Goal: Information Seeking & Learning: Learn about a topic

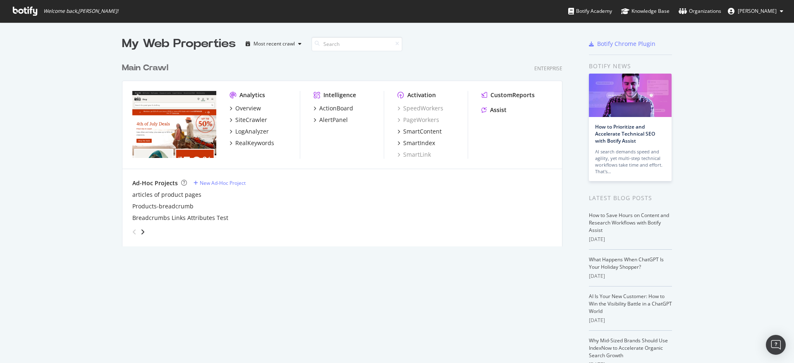
scroll to position [357, 782]
click at [252, 109] on div "Overview" at bounding box center [248, 108] width 26 height 8
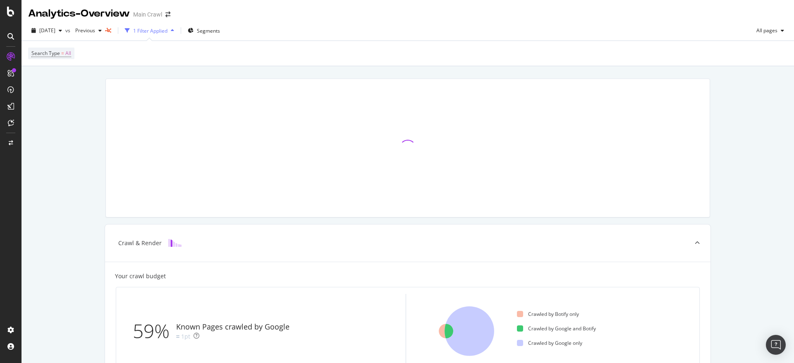
click at [242, 33] on div "[DATE] vs Previous 1 Filter Applied Segments All pages" at bounding box center [408, 32] width 772 height 17
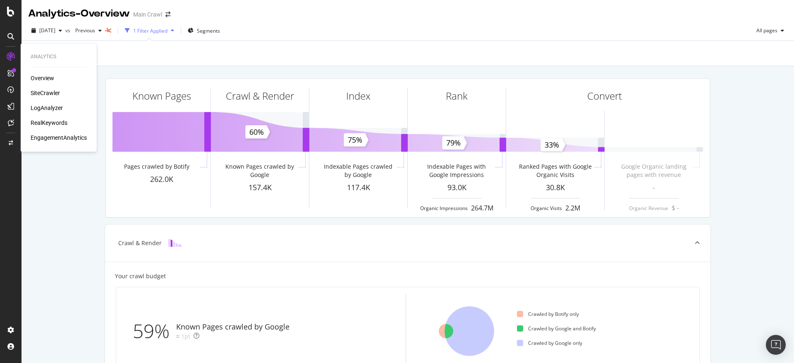
click at [50, 124] on div "RealKeywords" at bounding box center [49, 123] width 37 height 8
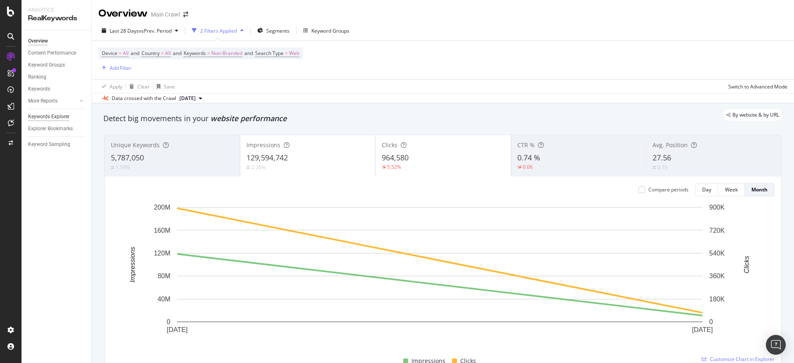
click at [65, 113] on div "Keywords Explorer" at bounding box center [48, 116] width 41 height 9
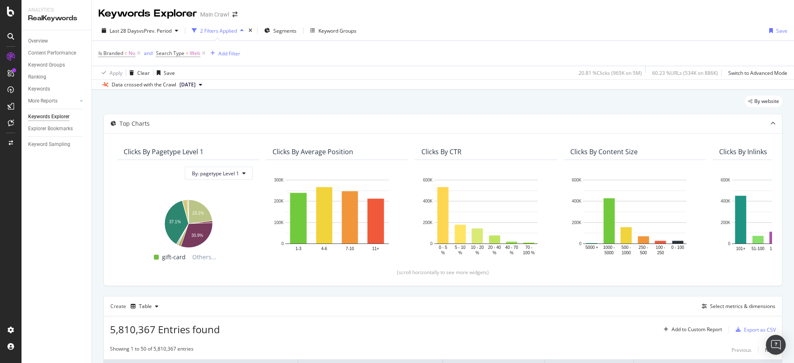
click at [157, 96] on div "By website" at bounding box center [442, 105] width 679 height 18
click at [139, 55] on icon at bounding box center [138, 53] width 7 height 8
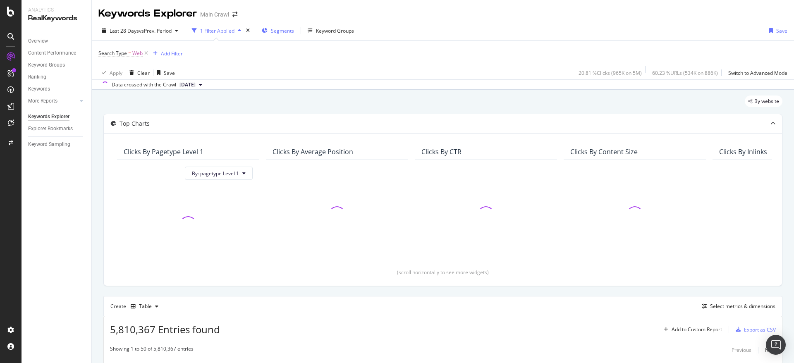
click at [282, 31] on span "Segments" at bounding box center [282, 30] width 23 height 7
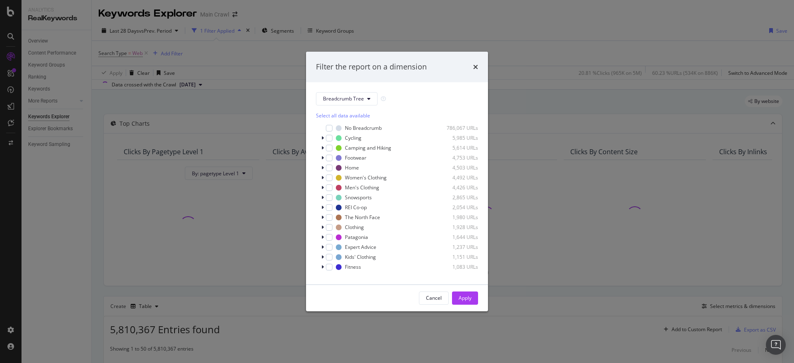
click at [355, 35] on div "Filter the report on a dimension Breadcrumb Tree Select all data available No B…" at bounding box center [397, 181] width 794 height 363
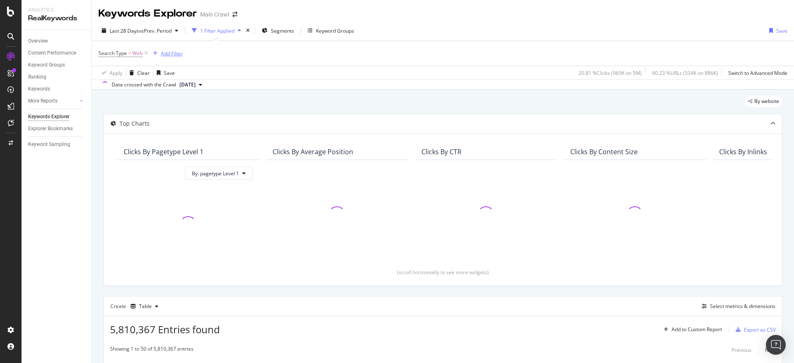
click at [168, 53] on div "Add Filter" at bounding box center [172, 53] width 22 height 7
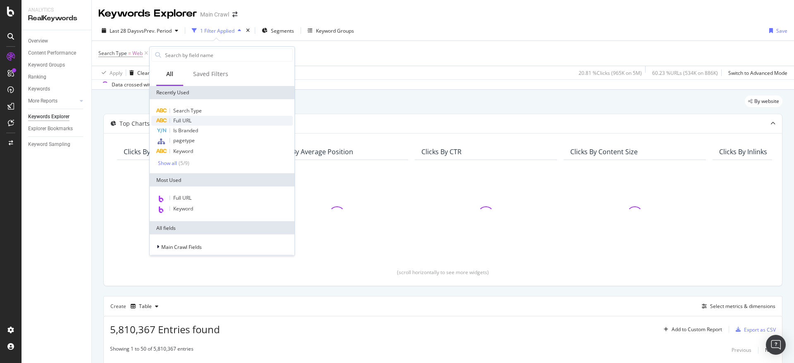
click at [194, 120] on div "Full URL" at bounding box center [221, 121] width 141 height 10
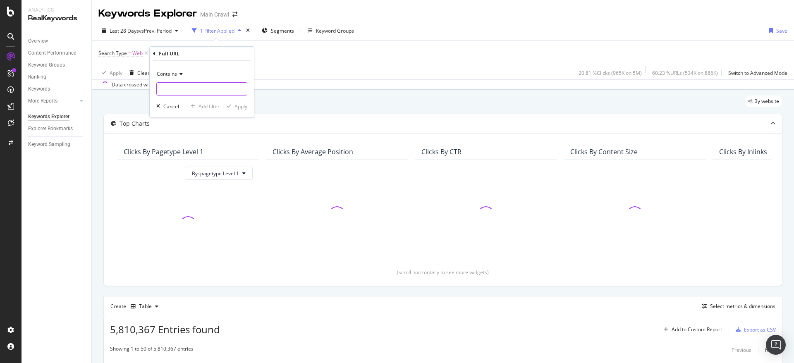
click at [177, 89] on input "text" at bounding box center [202, 88] width 90 height 13
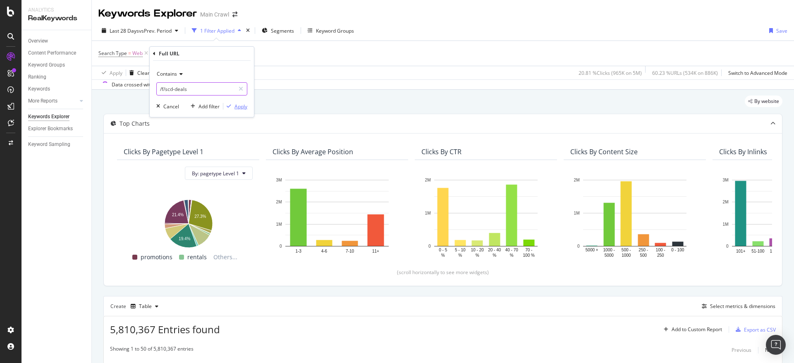
type input "/f/scd-deals"
click at [234, 107] on div "button" at bounding box center [228, 106] width 11 height 5
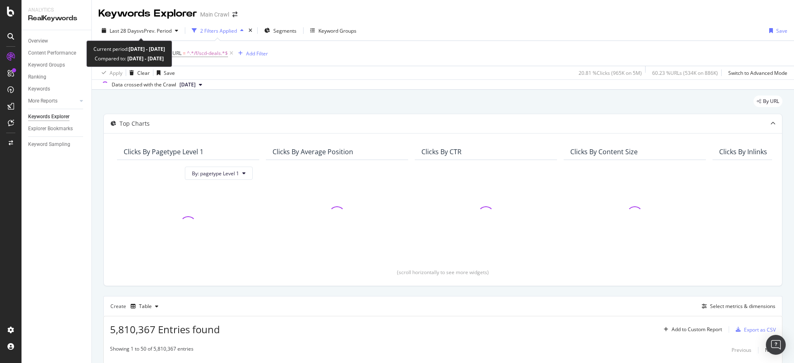
click at [144, 24] on div "Last 28 Days vs Prev. Period 2 Filters Applied Segments Keyword Groups Save Sea…" at bounding box center [443, 55] width 702 height 69
click at [144, 31] on span "vs Prev. Period" at bounding box center [155, 30] width 33 height 7
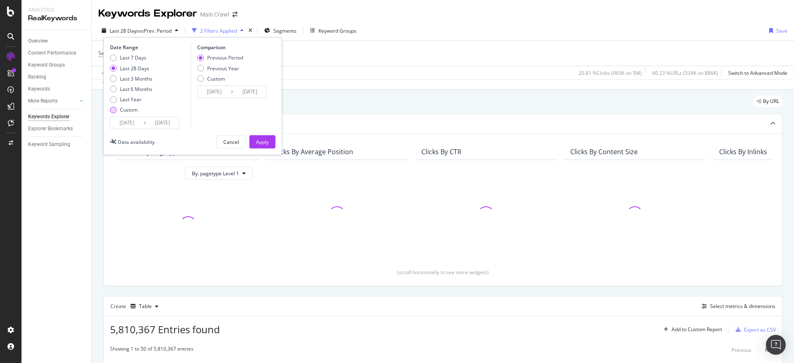
click at [129, 108] on div "Custom" at bounding box center [129, 109] width 18 height 7
click at [128, 118] on input "[DATE]" at bounding box center [126, 123] width 33 height 12
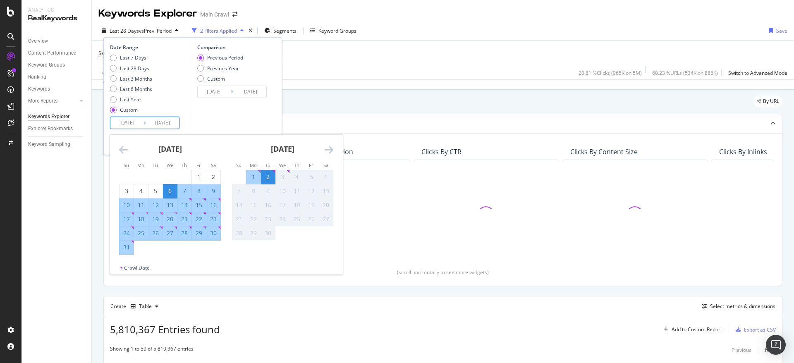
click at [123, 148] on icon "Move backward to switch to the previous month." at bounding box center [123, 150] width 9 height 10
click at [123, 149] on icon "Move backward to switch to the previous month." at bounding box center [123, 150] width 9 height 10
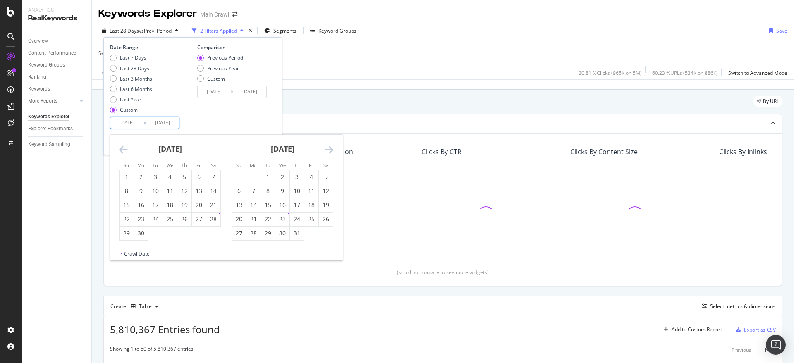
click at [123, 149] on icon "Move backward to switch to the previous month." at bounding box center [123, 150] width 9 height 10
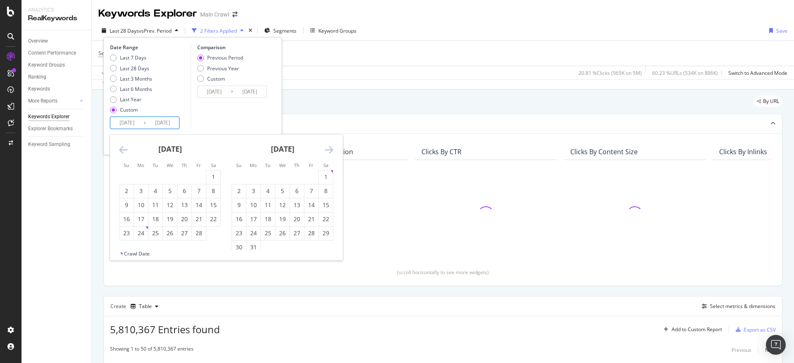
click at [123, 149] on icon "Move backward to switch to the previous month." at bounding box center [123, 150] width 9 height 10
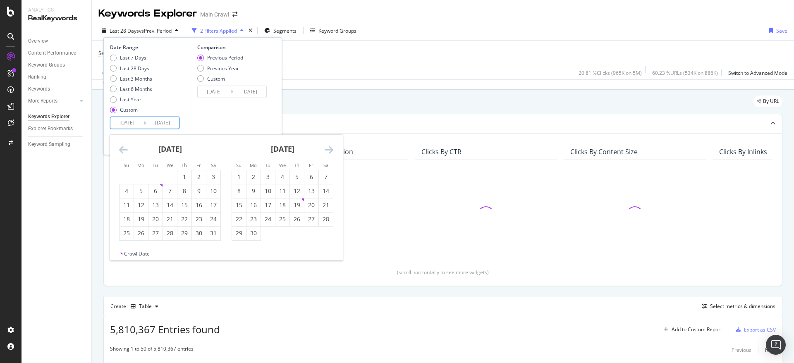
click at [123, 149] on icon "Move backward to switch to the previous month." at bounding box center [123, 150] width 9 height 10
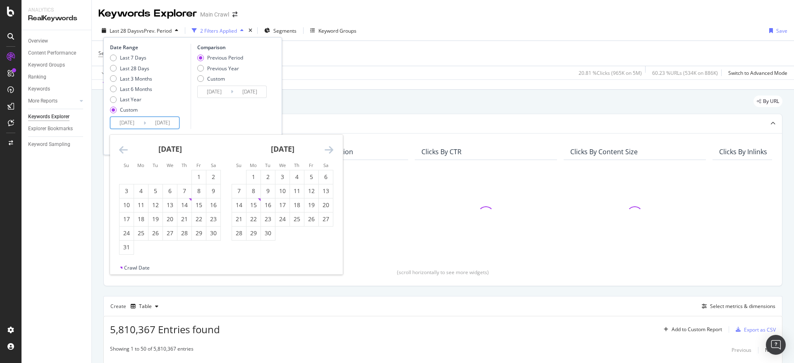
click at [123, 149] on icon "Move backward to switch to the previous month." at bounding box center [123, 150] width 9 height 10
click at [142, 175] on div "1" at bounding box center [141, 177] width 14 height 8
type input "[DATE]"
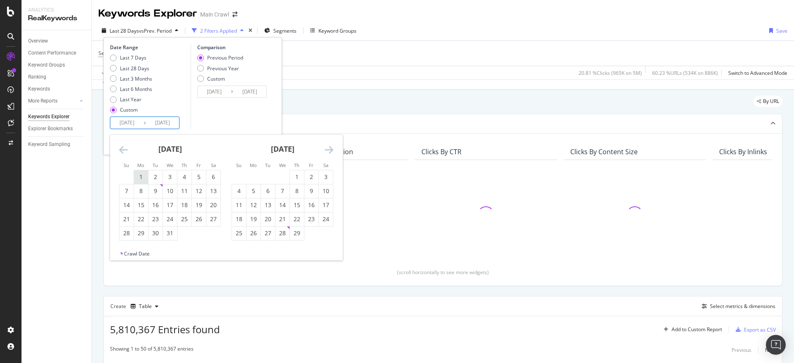
type input "[DATE]"
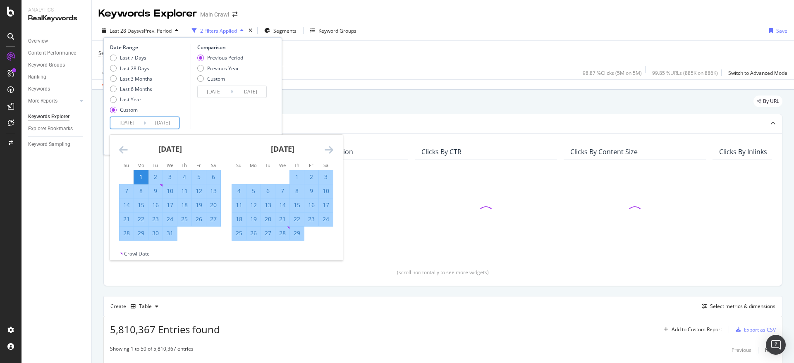
click at [329, 149] on icon "Move forward to switch to the next month." at bounding box center [329, 150] width 9 height 10
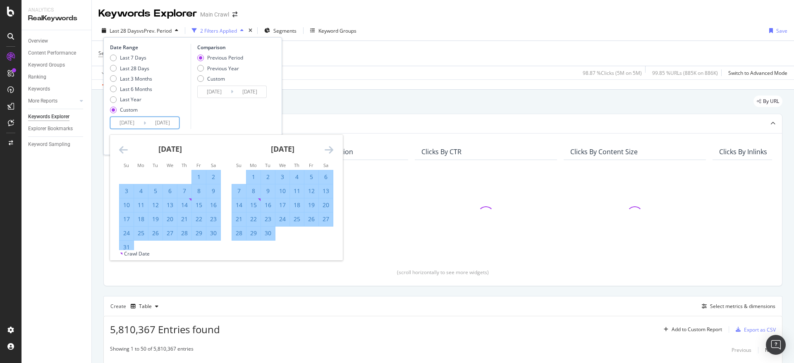
click at [329, 149] on icon "Move forward to switch to the next month." at bounding box center [329, 150] width 9 height 10
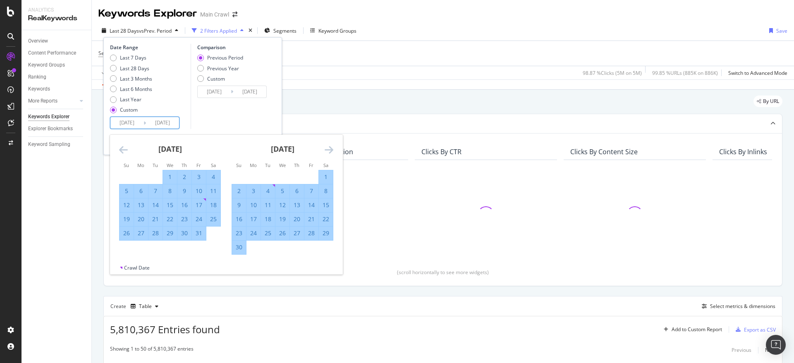
click at [329, 149] on icon "Move forward to switch to the next month." at bounding box center [329, 150] width 9 height 10
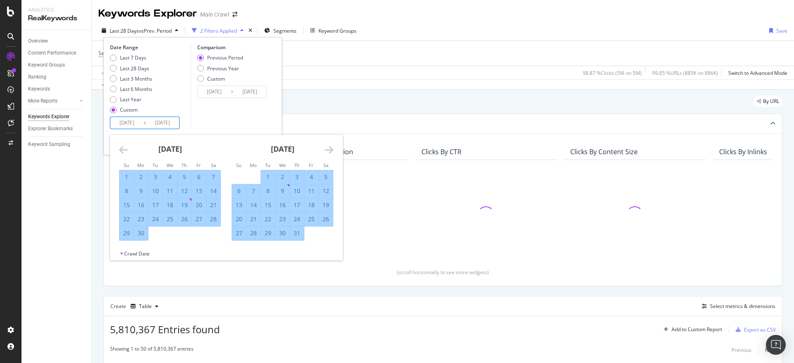
click at [329, 149] on icon "Move forward to switch to the next month." at bounding box center [329, 150] width 9 height 10
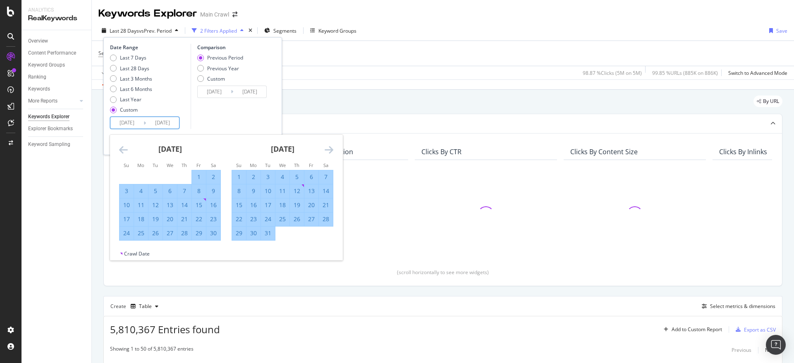
click at [269, 234] on div "31" at bounding box center [268, 233] width 14 height 8
type input "[DATE]"
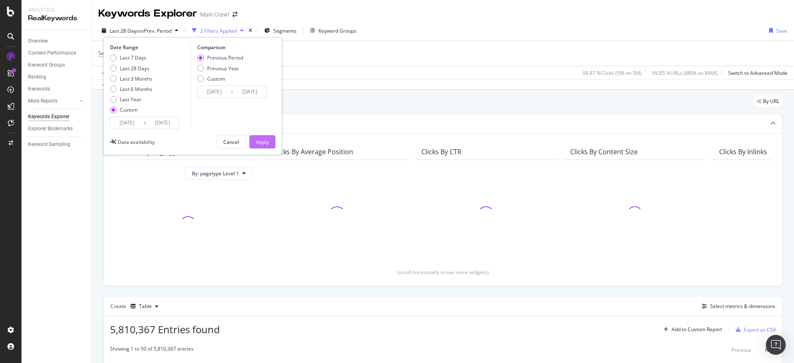
click at [261, 142] on div "Apply" at bounding box center [262, 142] width 13 height 7
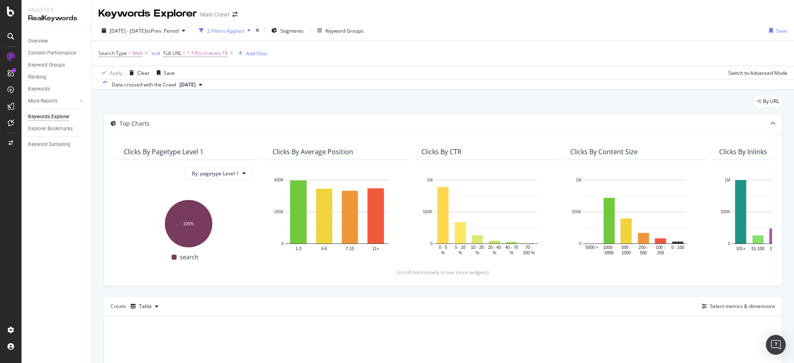
click at [432, 38] on div "[DATE] - [DATE] vs Prev. Period 2 Filters Applied Segments Keyword Groups Save" at bounding box center [443, 32] width 702 height 17
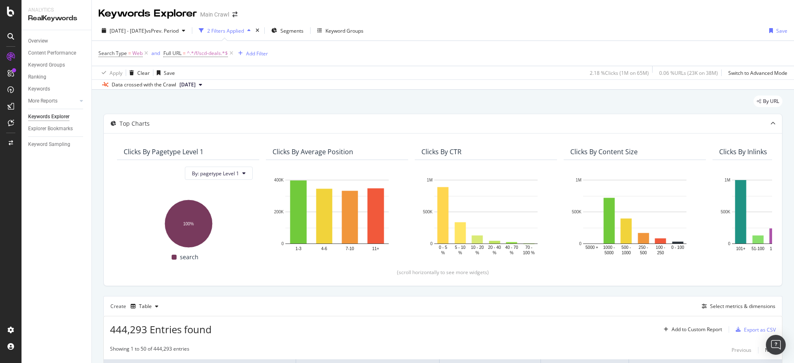
click at [478, 32] on div "[DATE] - [DATE] vs Prev. Period 2 Filters Applied Segments Keyword Groups Save" at bounding box center [443, 32] width 702 height 17
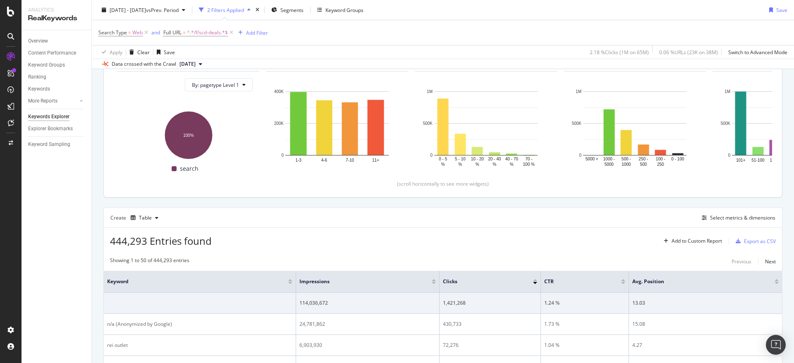
scroll to position [165, 0]
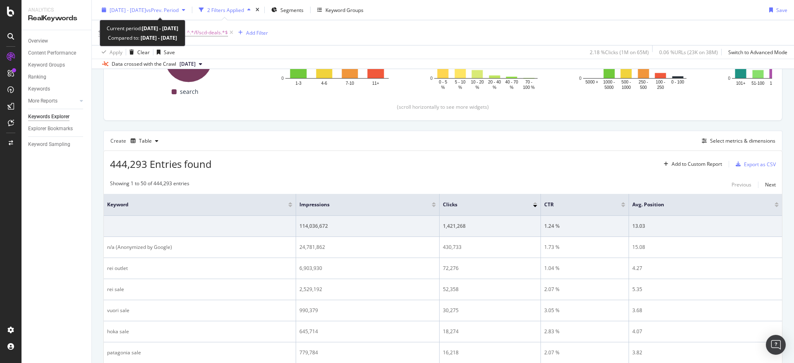
click at [141, 11] on span "[DATE] - [DATE]" at bounding box center [128, 9] width 36 height 7
click at [474, 11] on div "[DATE] - [DATE] vs Prev. Period 2 Filters Applied Segments Keyword Groups Save" at bounding box center [443, 11] width 702 height 17
click at [181, 31] on span "Full URL" at bounding box center [172, 32] width 18 height 7
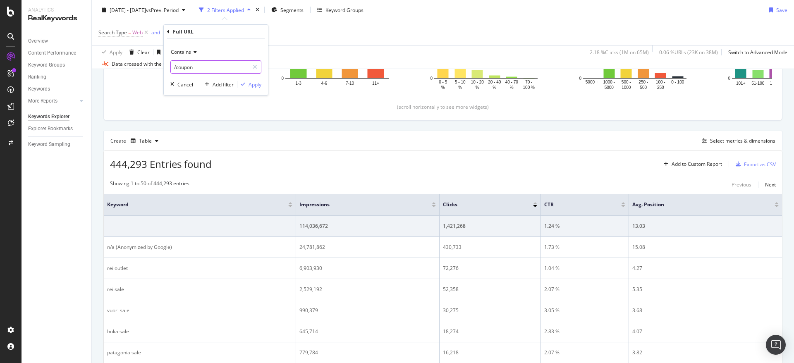
type input "/coupon"
click at [256, 86] on div "Apply" at bounding box center [255, 84] width 13 height 7
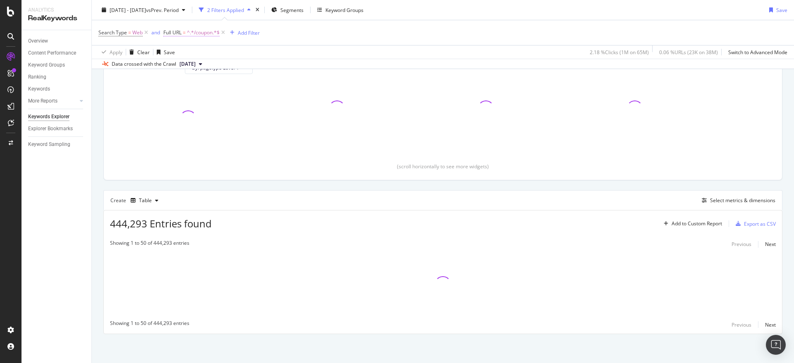
scroll to position [106, 0]
click at [242, 35] on div "Add Filter" at bounding box center [249, 32] width 22 height 7
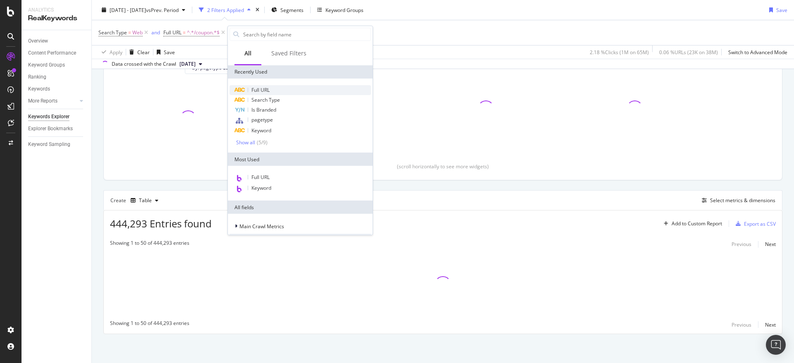
click at [280, 91] on div "Full URL" at bounding box center [300, 90] width 141 height 10
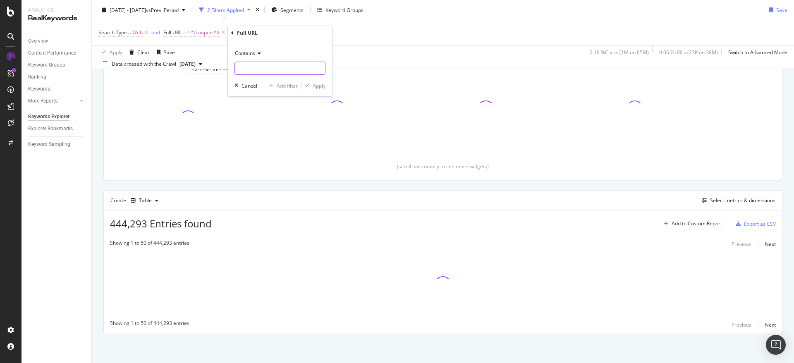
click at [272, 65] on input "text" at bounding box center [280, 68] width 90 height 13
click at [252, 52] on span "Contains" at bounding box center [245, 53] width 20 height 7
click at [271, 144] on span "Doesn't contain" at bounding box center [257, 145] width 36 height 7
click at [265, 67] on input "text" at bounding box center [280, 68] width 90 height 13
type input "/promotion/coupon"
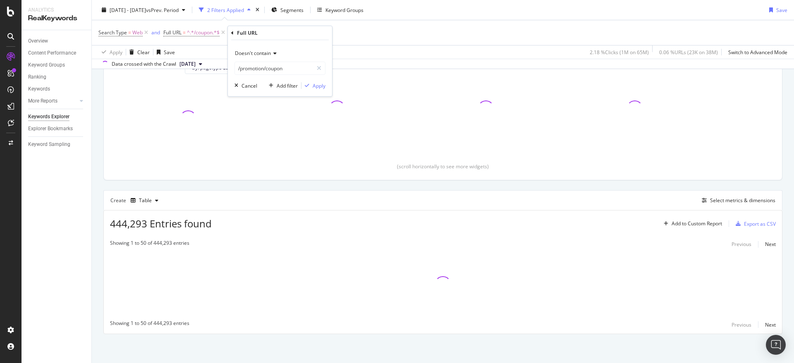
click at [299, 34] on div "Full URL" at bounding box center [280, 33] width 98 height 14
click at [317, 84] on div "Apply" at bounding box center [319, 85] width 13 height 7
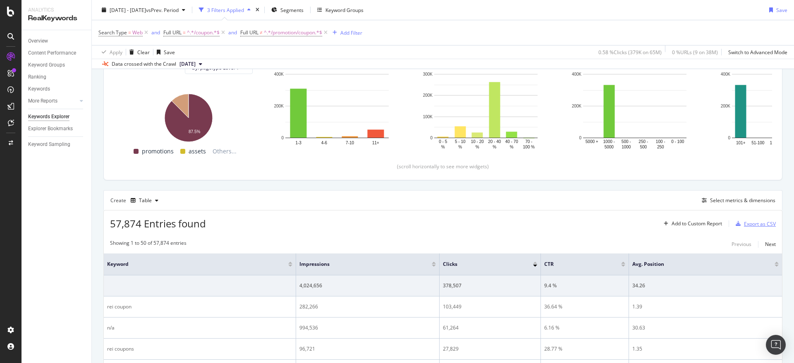
click at [756, 224] on div "Export as CSV" at bounding box center [760, 223] width 32 height 7
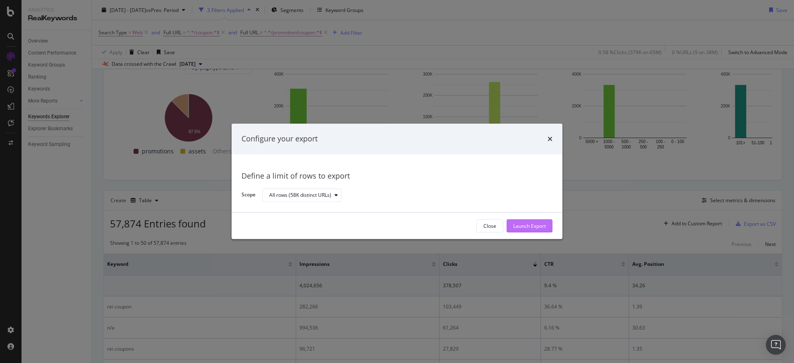
click at [545, 230] on div "Launch Export" at bounding box center [529, 225] width 33 height 7
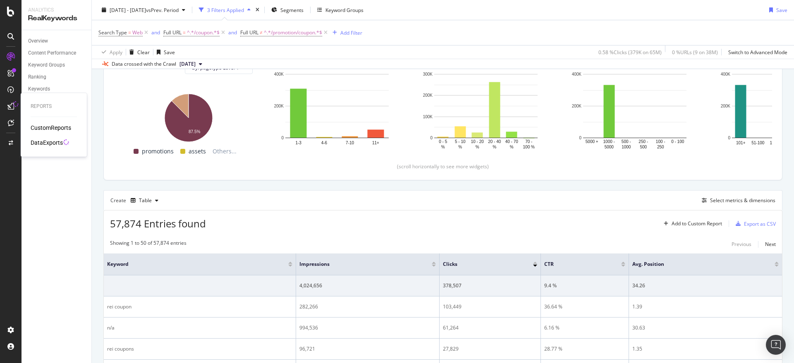
click at [36, 139] on div "DataExports" at bounding box center [47, 143] width 32 height 8
drag, startPoint x: 328, startPoint y: 33, endPoint x: 192, endPoint y: 35, distance: 135.2
click at [328, 33] on icon at bounding box center [325, 33] width 7 height 8
click at [185, 33] on span "=" at bounding box center [184, 32] width 3 height 7
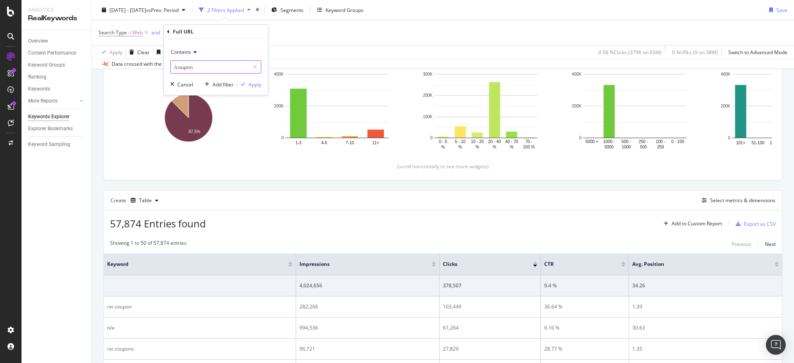
paste input "/promotions/anniversary-sale"
type input "/promotions/anniversary-sale"
click at [250, 87] on div "Apply" at bounding box center [255, 84] width 13 height 7
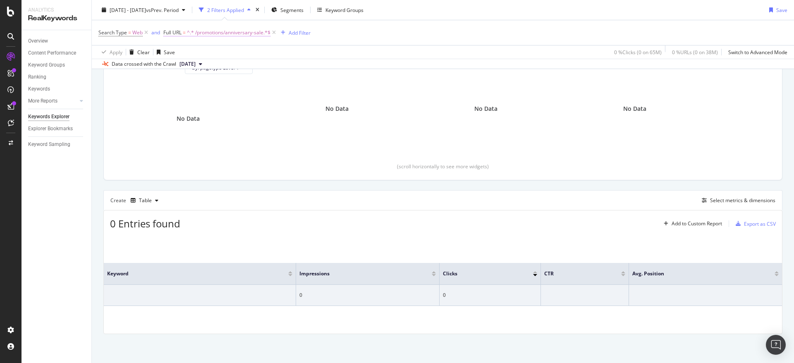
drag, startPoint x: 186, startPoint y: 38, endPoint x: 187, endPoint y: 34, distance: 4.2
click at [186, 38] on div "Search Type = Web and Full URL = ^.* /promotions/anniversary-sale.*$ Add Filter" at bounding box center [442, 32] width 689 height 25
click at [187, 34] on span "^.* /promotions/anniversary-sale.*$" at bounding box center [229, 33] width 84 height 12
click at [175, 69] on input "/promotions/anniversary-sale" at bounding box center [210, 66] width 78 height 13
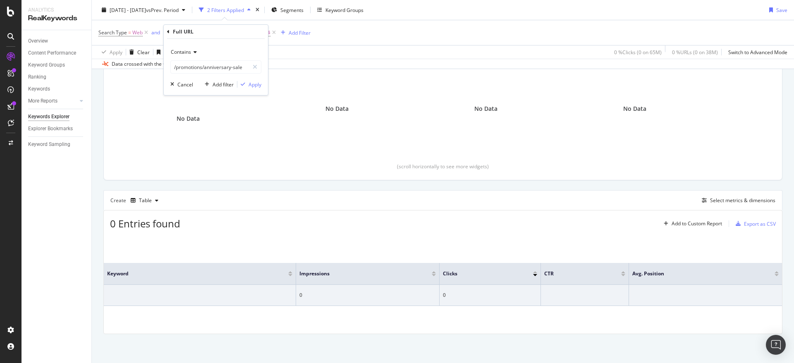
click at [182, 55] on div "Contains" at bounding box center [215, 51] width 91 height 13
click at [201, 44] on div "Contains Equal to Not equal to Starts with Doesn't start with Ends with Doesn't…" at bounding box center [216, 67] width 104 height 56
click at [176, 67] on input "/promotions/anniversary-sale" at bounding box center [210, 66] width 78 height 13
click at [174, 65] on input "/promotions/anniversary-sale" at bounding box center [210, 66] width 78 height 13
click at [175, 69] on input "/promotions/anniversary-sale" at bounding box center [210, 66] width 78 height 13
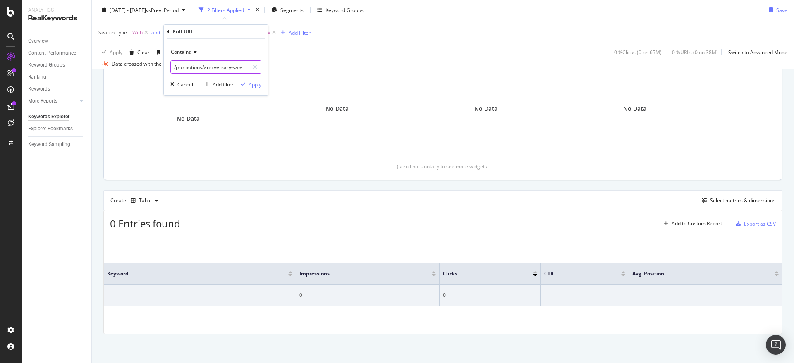
type input "/promotions/anniversary-sale"
click at [249, 83] on div "Apply" at bounding box center [255, 84] width 13 height 7
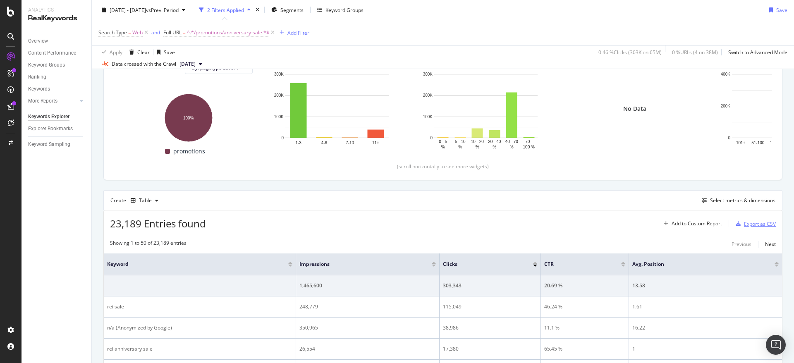
click at [753, 227] on div "Export as CSV" at bounding box center [760, 223] width 32 height 7
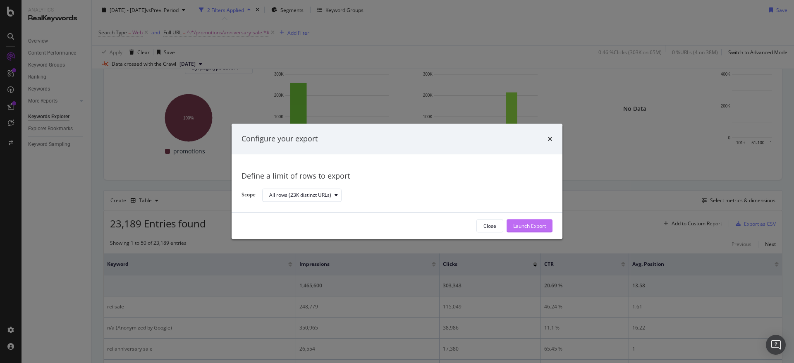
click at [552, 228] on button "Launch Export" at bounding box center [530, 226] width 46 height 13
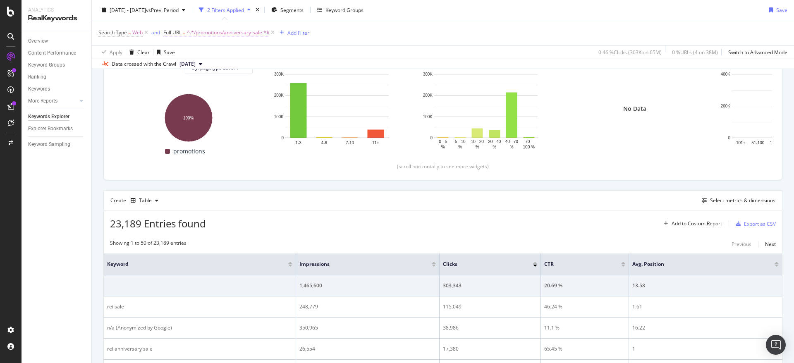
click at [252, 34] on span "^.*/promotions/anniversary-sale.*$" at bounding box center [228, 33] width 82 height 12
click at [215, 70] on input "/promotions/anniversary-sale" at bounding box center [210, 66] width 78 height 13
paste input "[URL][DOMAIN_NAME]"
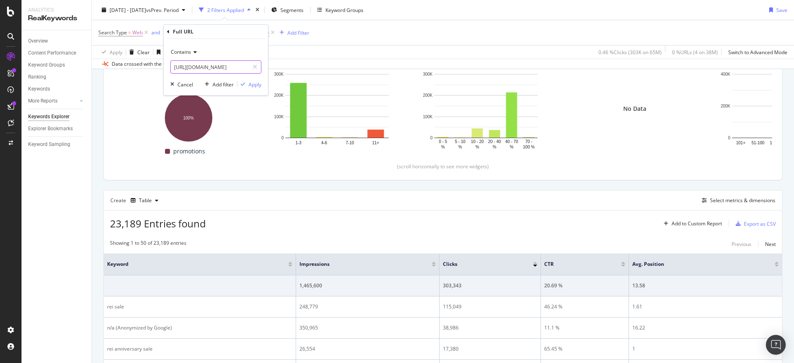
scroll to position [0, 26]
type input "[URL][DOMAIN_NAME]"
click at [186, 57] on div "Contains" at bounding box center [215, 51] width 91 height 13
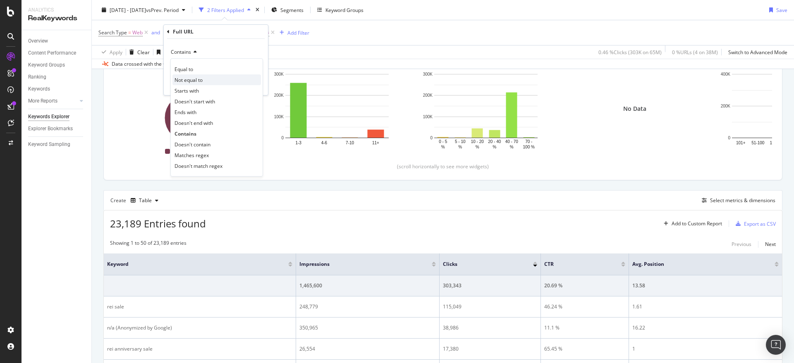
click at [208, 80] on div "Not equal to" at bounding box center [216, 79] width 88 height 11
click at [223, 72] on input "text" at bounding box center [216, 66] width 90 height 13
paste input "[URL][DOMAIN_NAME]"
type input "[URL][DOMAIN_NAME]"
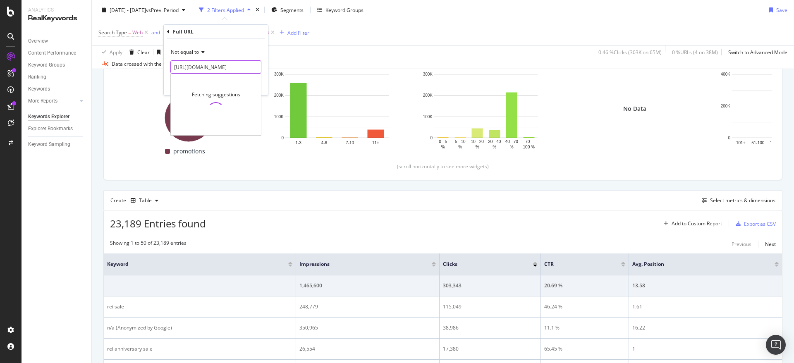
scroll to position [0, 26]
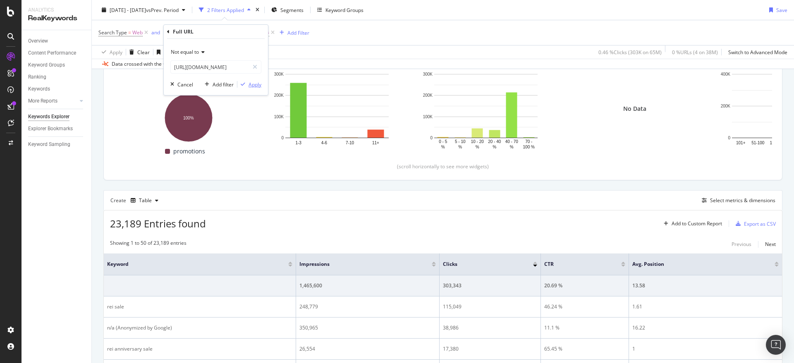
click at [252, 84] on div "Apply" at bounding box center [255, 84] width 13 height 7
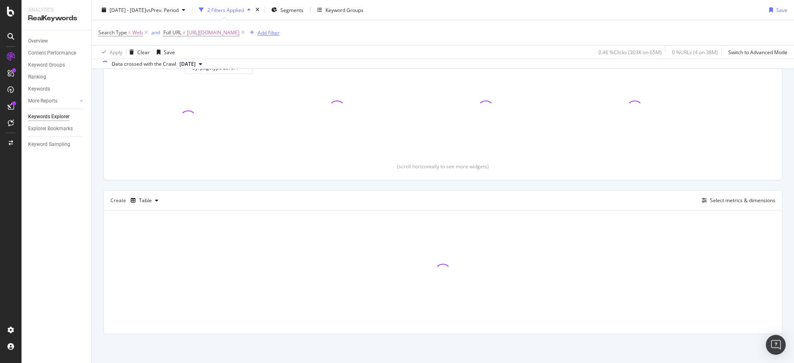
click at [280, 35] on div "Add Filter" at bounding box center [269, 32] width 22 height 7
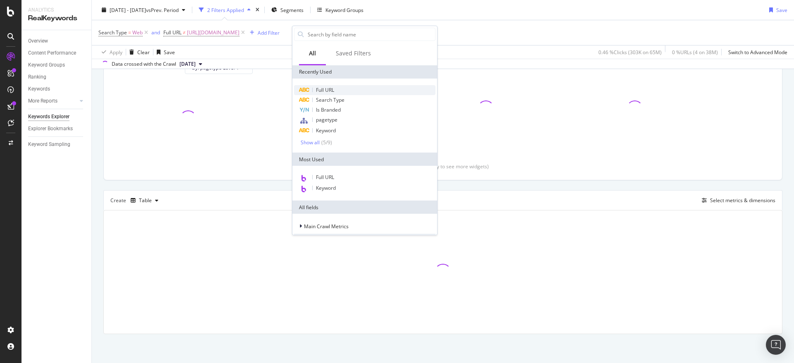
click at [334, 93] on span "Full URL" at bounding box center [325, 89] width 18 height 7
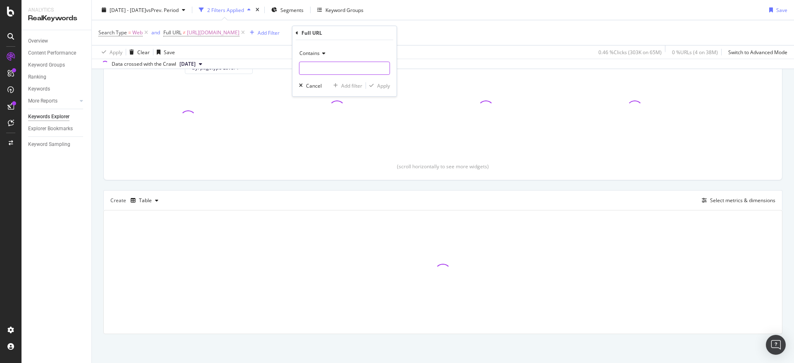
click at [340, 69] on input "text" at bounding box center [344, 68] width 90 height 13
type input "/coupon"
click at [380, 86] on div "Apply" at bounding box center [383, 85] width 13 height 7
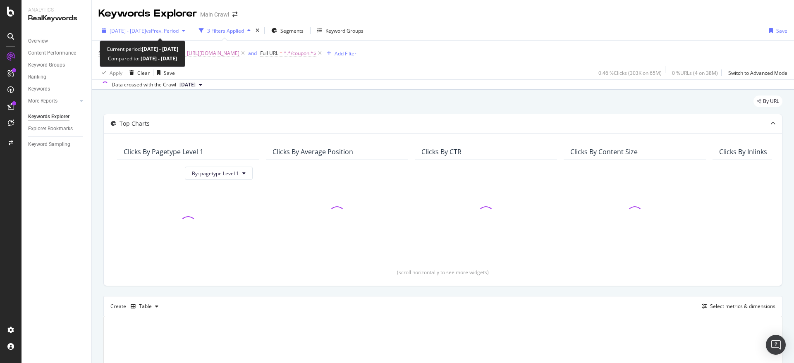
click at [122, 29] on span "[DATE] - [DATE]" at bounding box center [128, 30] width 36 height 7
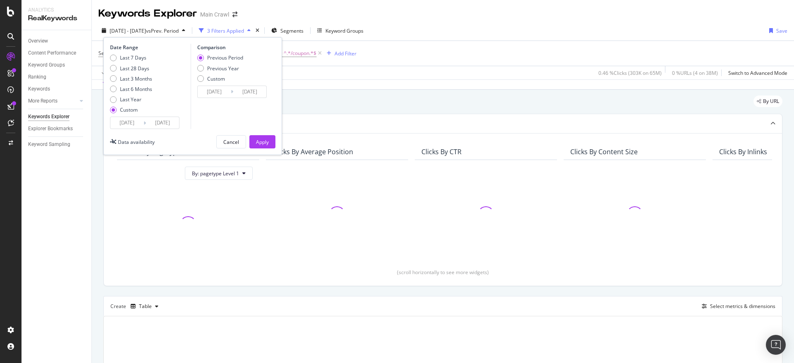
click at [464, 46] on div "Search Type = Web and Full URL ≠ [URL][DOMAIN_NAME] and Full URL = ^.*/coupon.*…" at bounding box center [442, 53] width 689 height 25
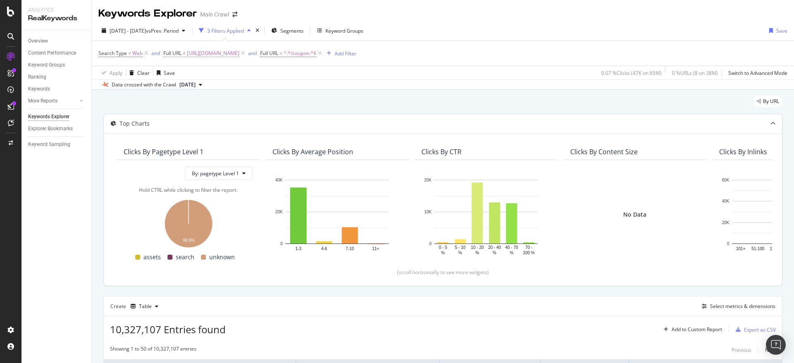
click at [231, 55] on span "[URL][DOMAIN_NAME]" at bounding box center [213, 54] width 53 height 12
click at [202, 77] on div "Not equal to" at bounding box center [215, 72] width 91 height 13
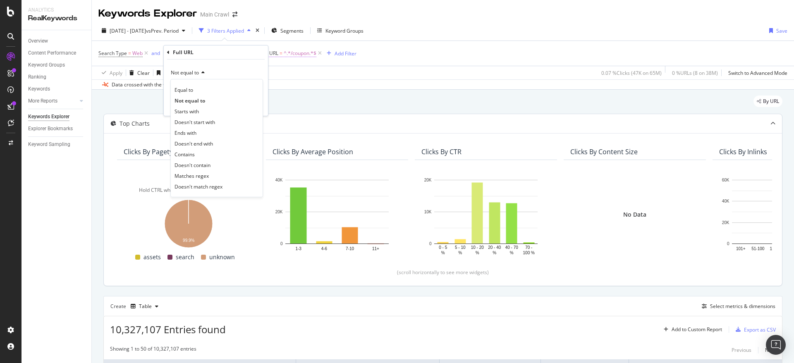
click at [316, 54] on span "^.*/coupon.*$" at bounding box center [300, 54] width 33 height 12
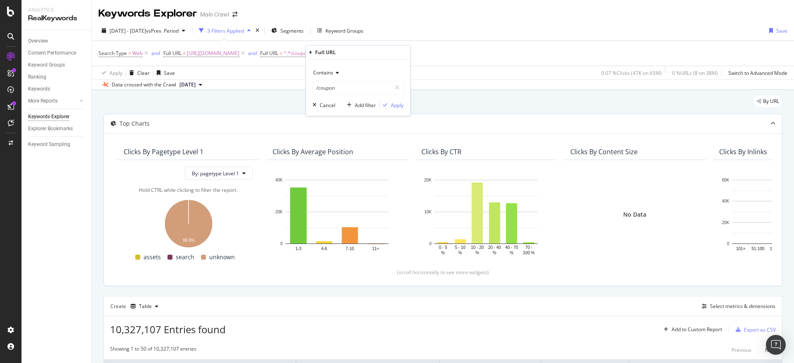
click at [338, 71] on icon at bounding box center [336, 72] width 6 height 5
click at [345, 88] on div "Equal to" at bounding box center [359, 89] width 88 height 11
click at [346, 87] on input "text" at bounding box center [358, 87] width 90 height 13
paste input "[URL][DOMAIN_NAME]"
type input "[URL][DOMAIN_NAME]"
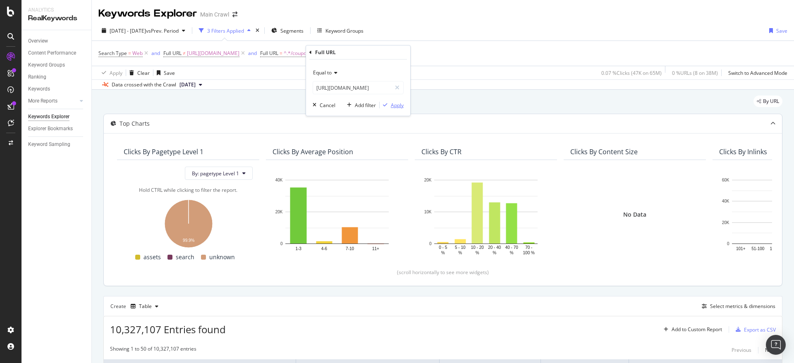
click at [392, 108] on div "Apply" at bounding box center [397, 105] width 13 height 7
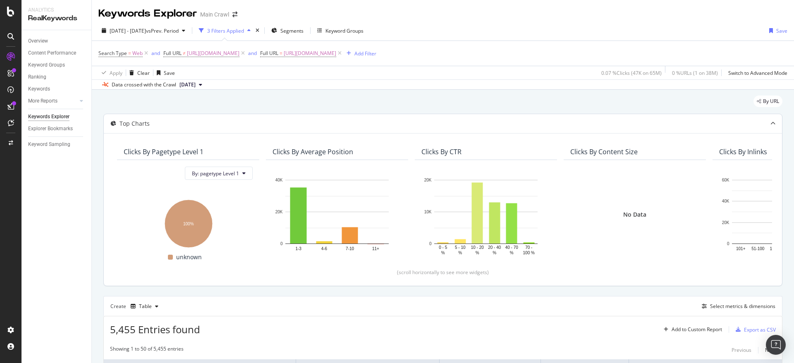
scroll to position [124, 0]
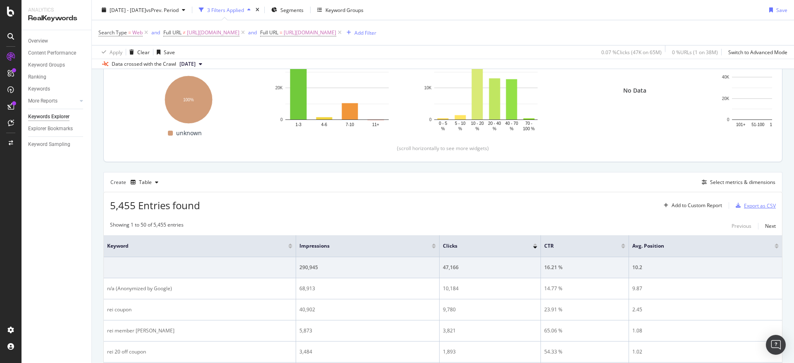
click at [756, 206] on div "Export as CSV" at bounding box center [760, 205] width 32 height 7
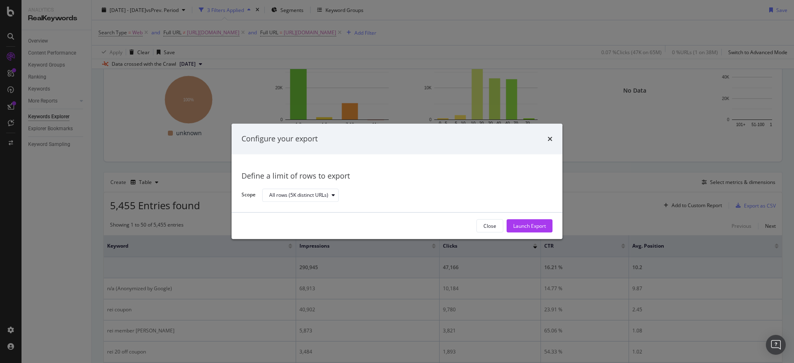
click at [544, 220] on div "Launch Export" at bounding box center [529, 226] width 33 height 12
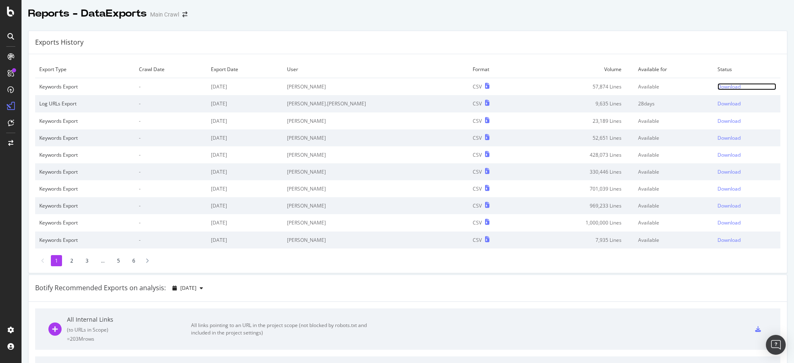
click at [717, 88] on div "Download" at bounding box center [728, 86] width 23 height 7
click at [717, 87] on div "Download" at bounding box center [728, 86] width 23 height 7
